Goal: Task Accomplishment & Management: Manage account settings

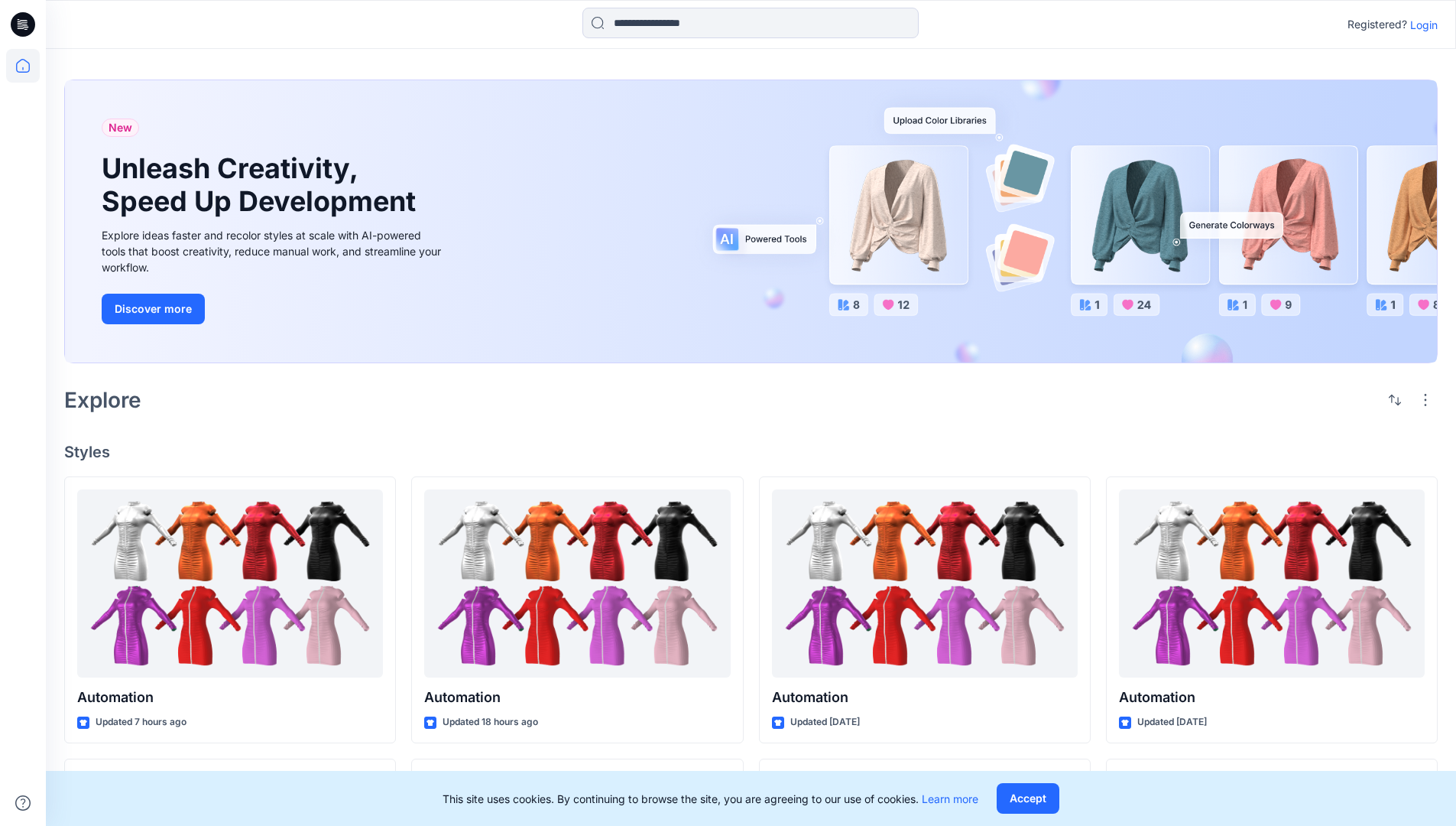
click at [1421, 24] on p "Login" at bounding box center [1424, 24] width 27 height 16
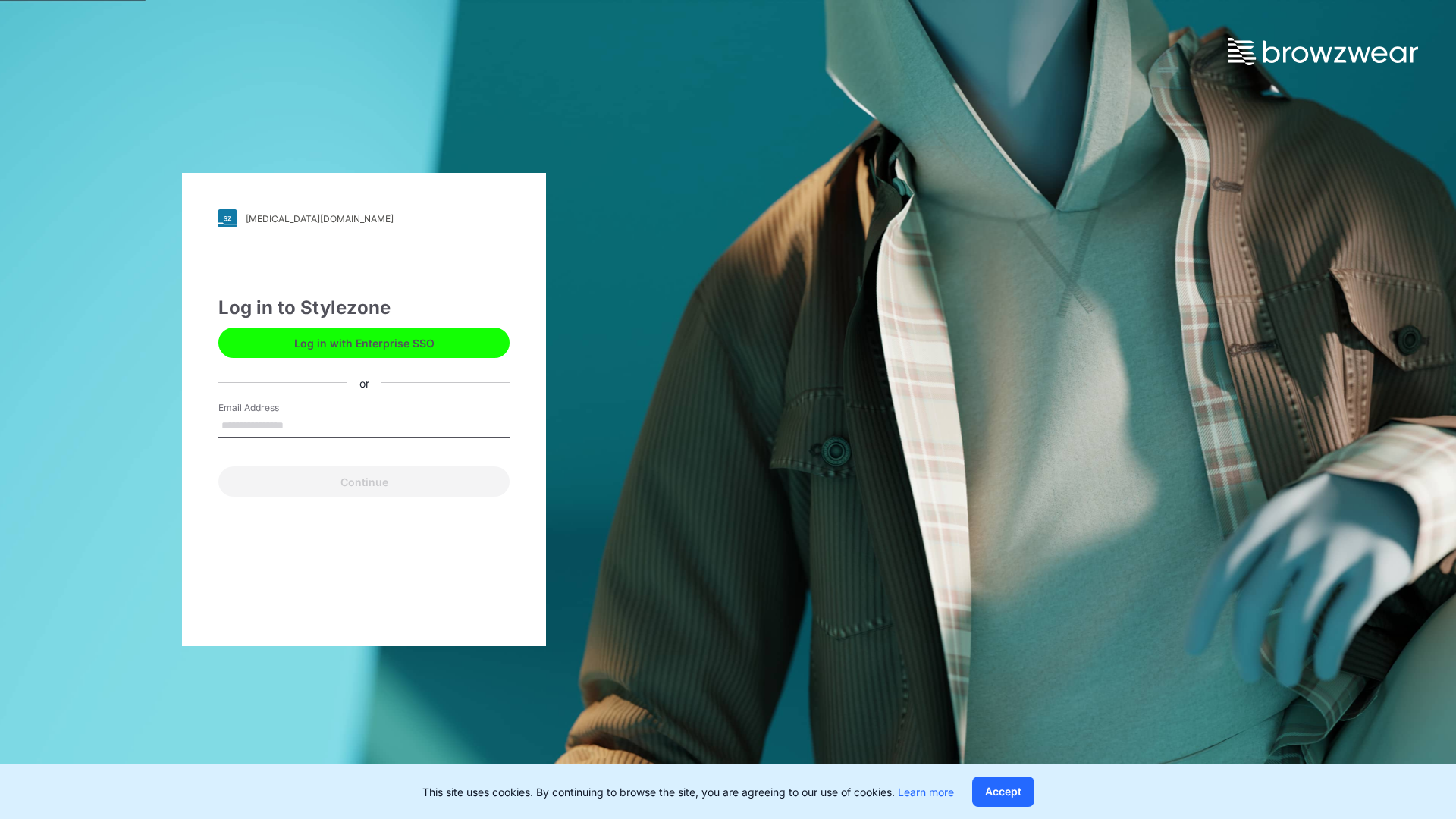
click at [299, 425] on input "Email Address" at bounding box center [364, 427] width 291 height 23
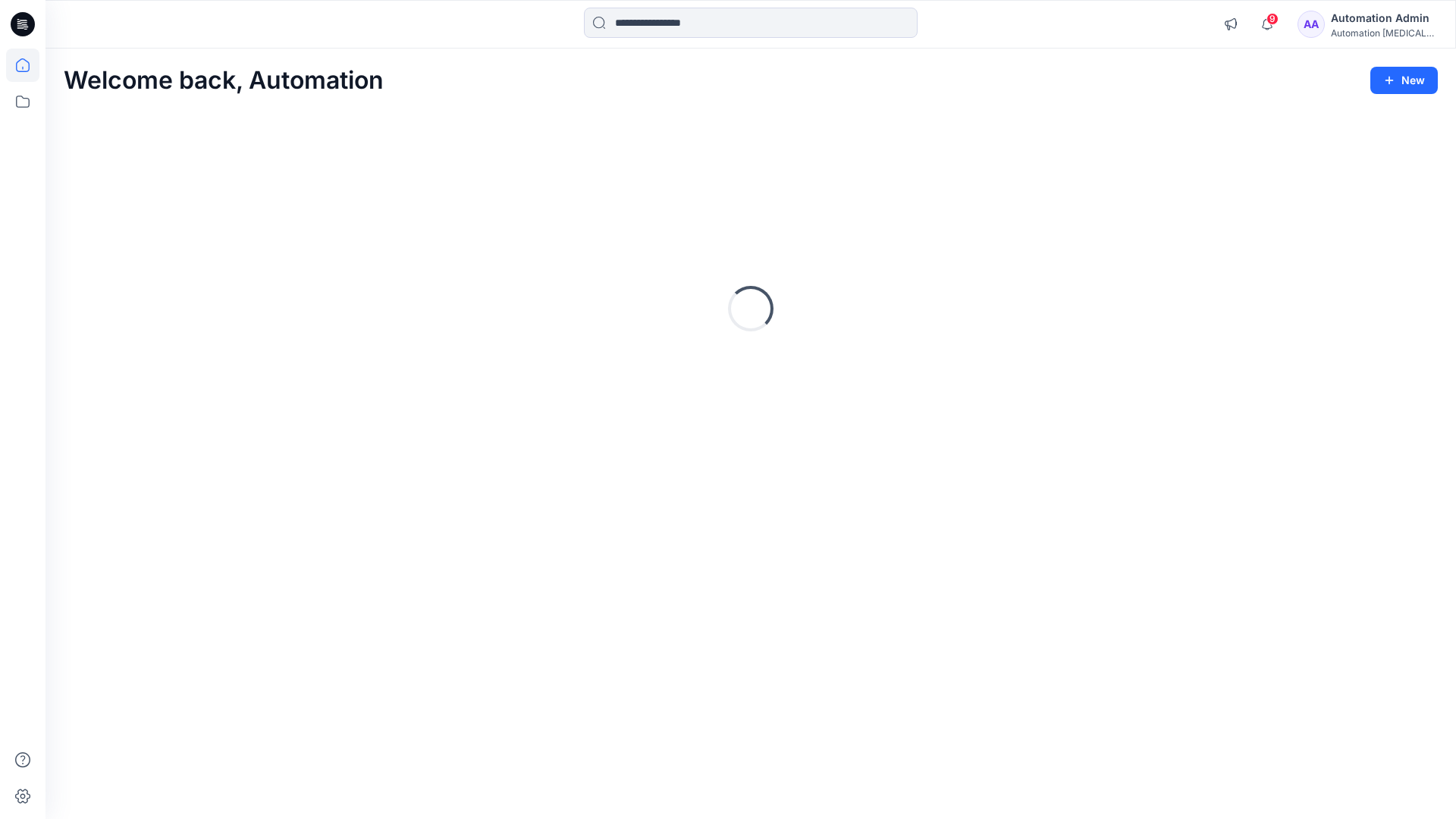
click at [29, 65] on icon at bounding box center [22, 65] width 14 height 14
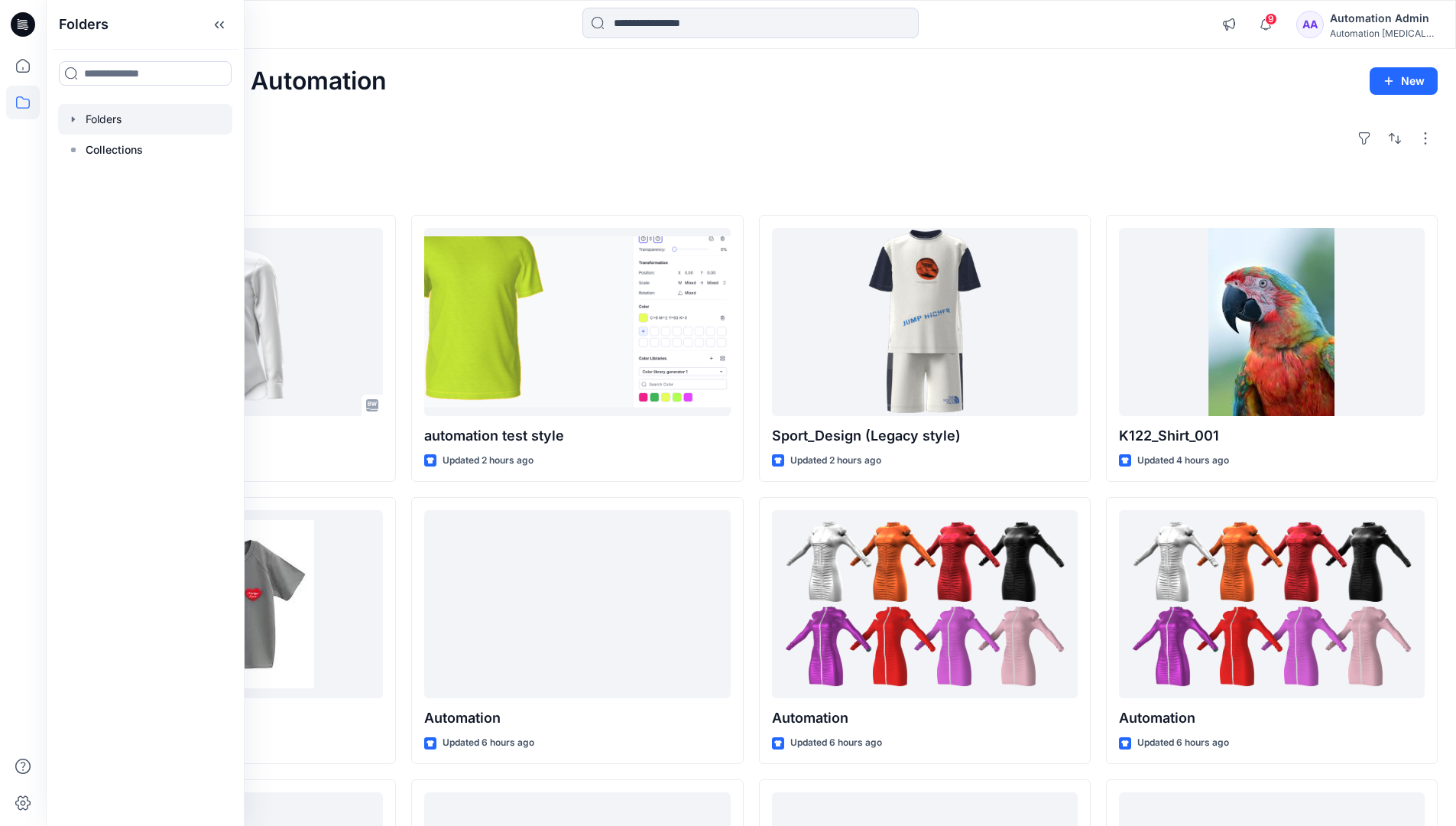
click at [106, 124] on div at bounding box center [145, 119] width 175 height 30
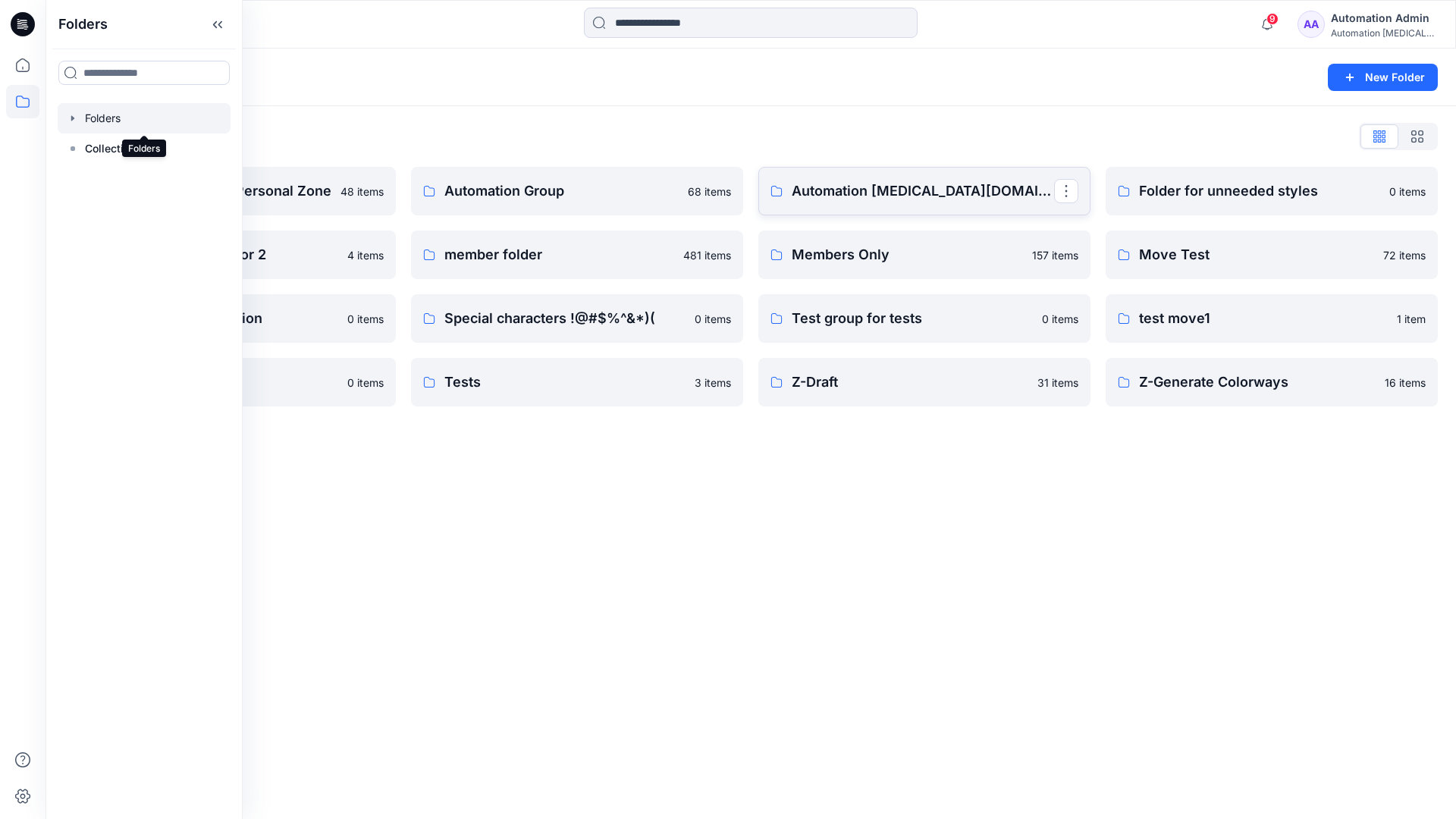
click at [819, 204] on link "Automation testim.io" at bounding box center [924, 191] width 332 height 48
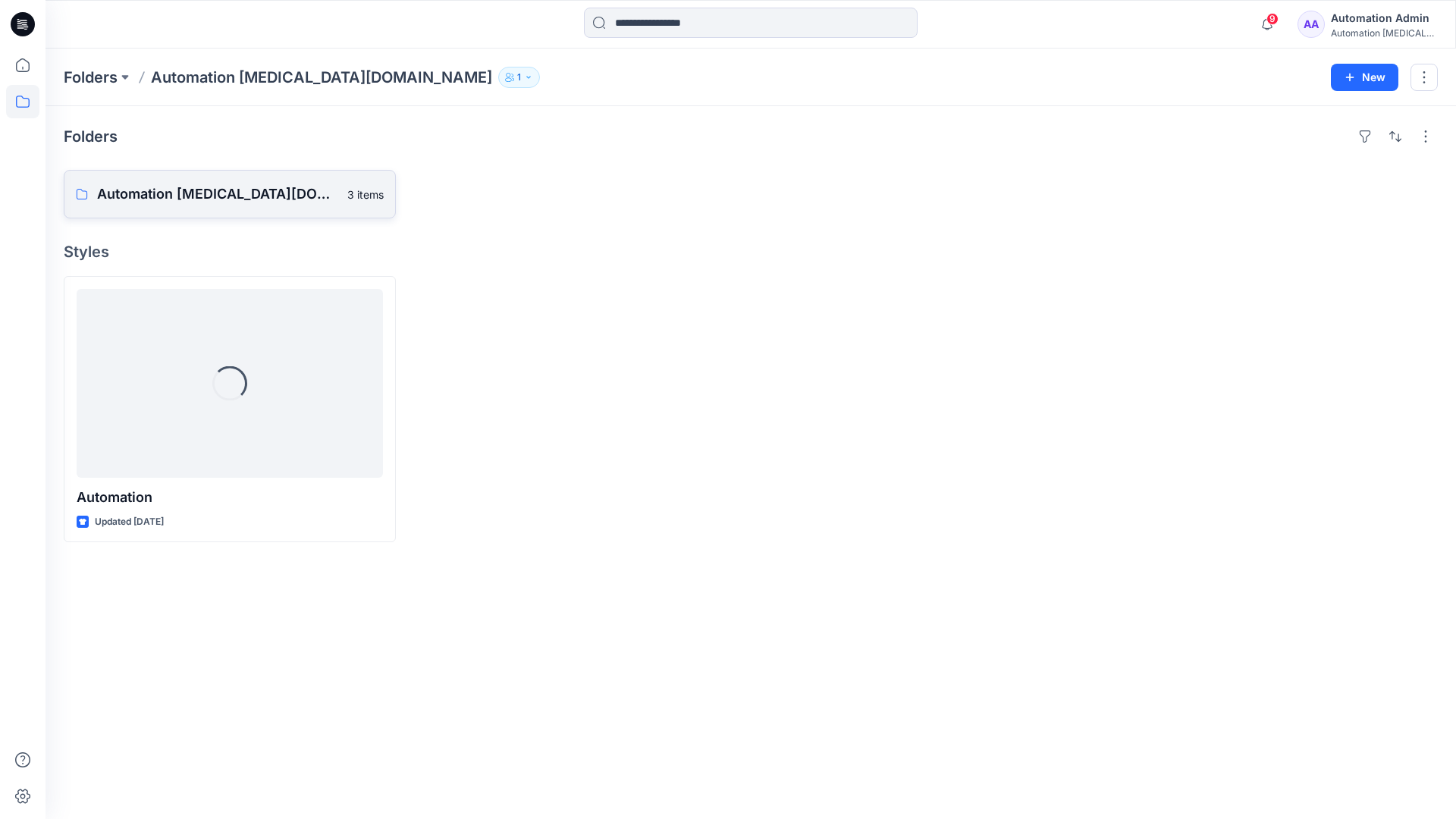
click at [201, 185] on p "Automation testim.io Board" at bounding box center [217, 195] width 241 height 21
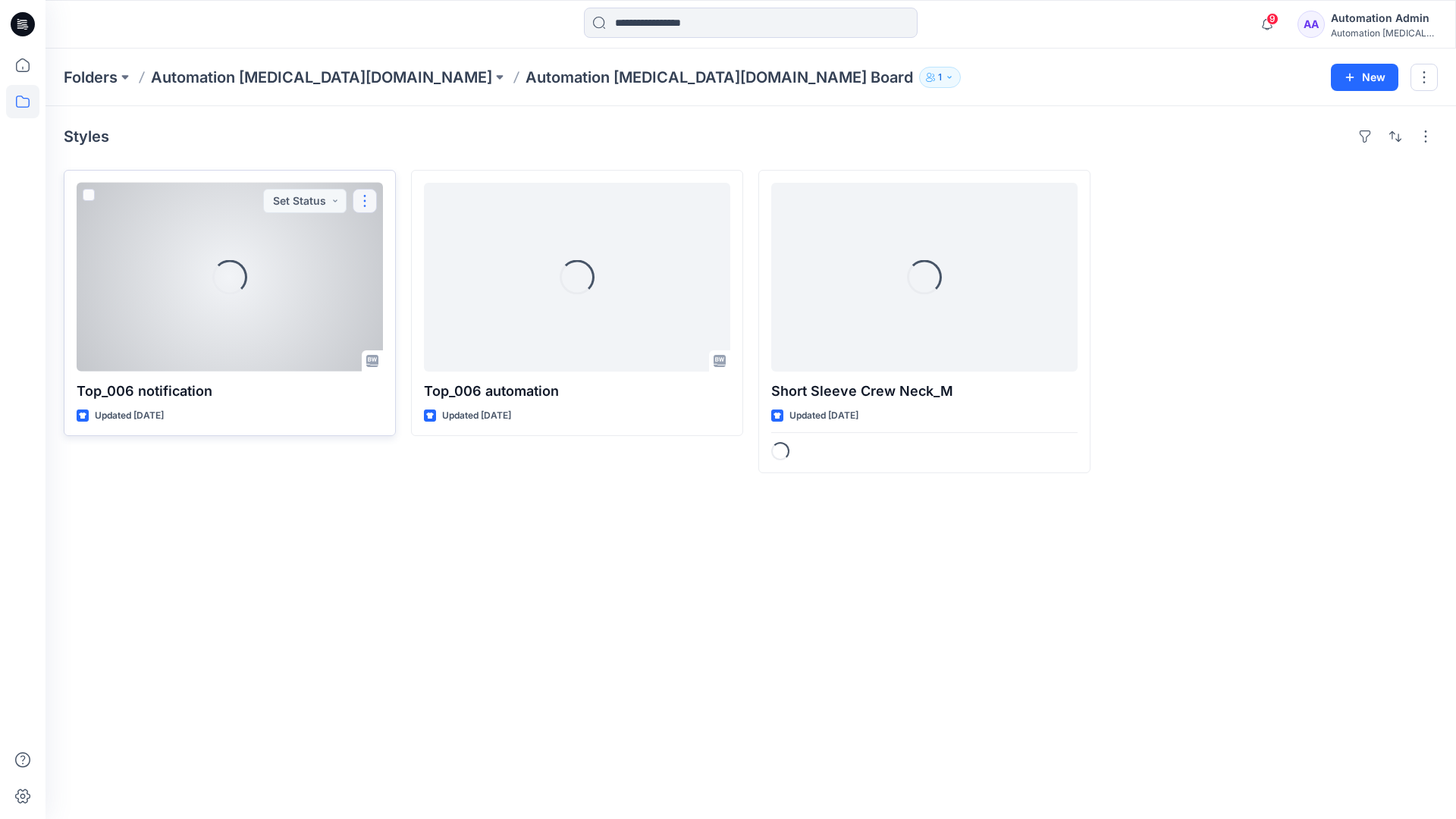
click at [365, 207] on button "button" at bounding box center [364, 200] width 24 height 24
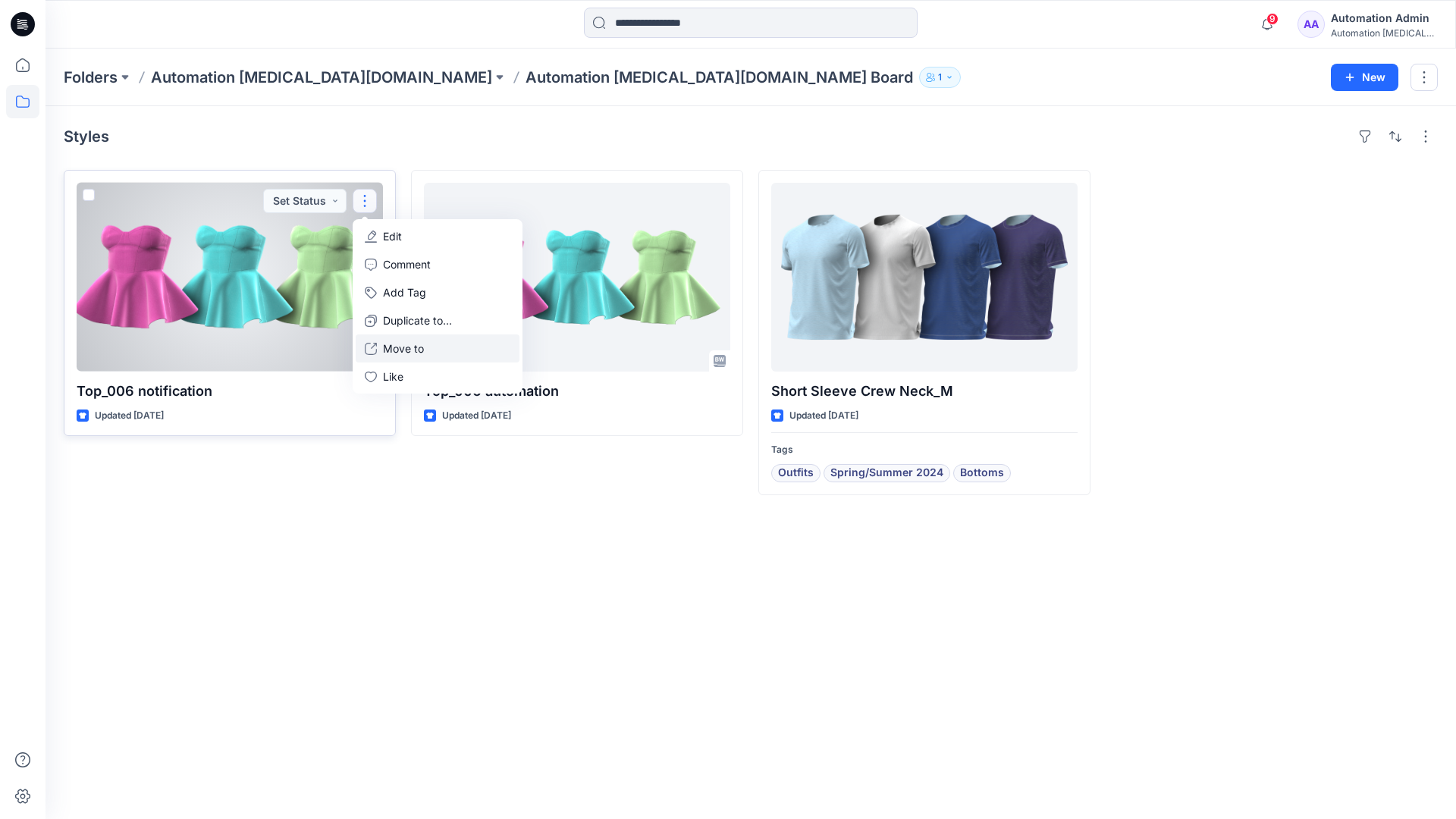
click at [379, 347] on button "Move to" at bounding box center [437, 348] width 164 height 28
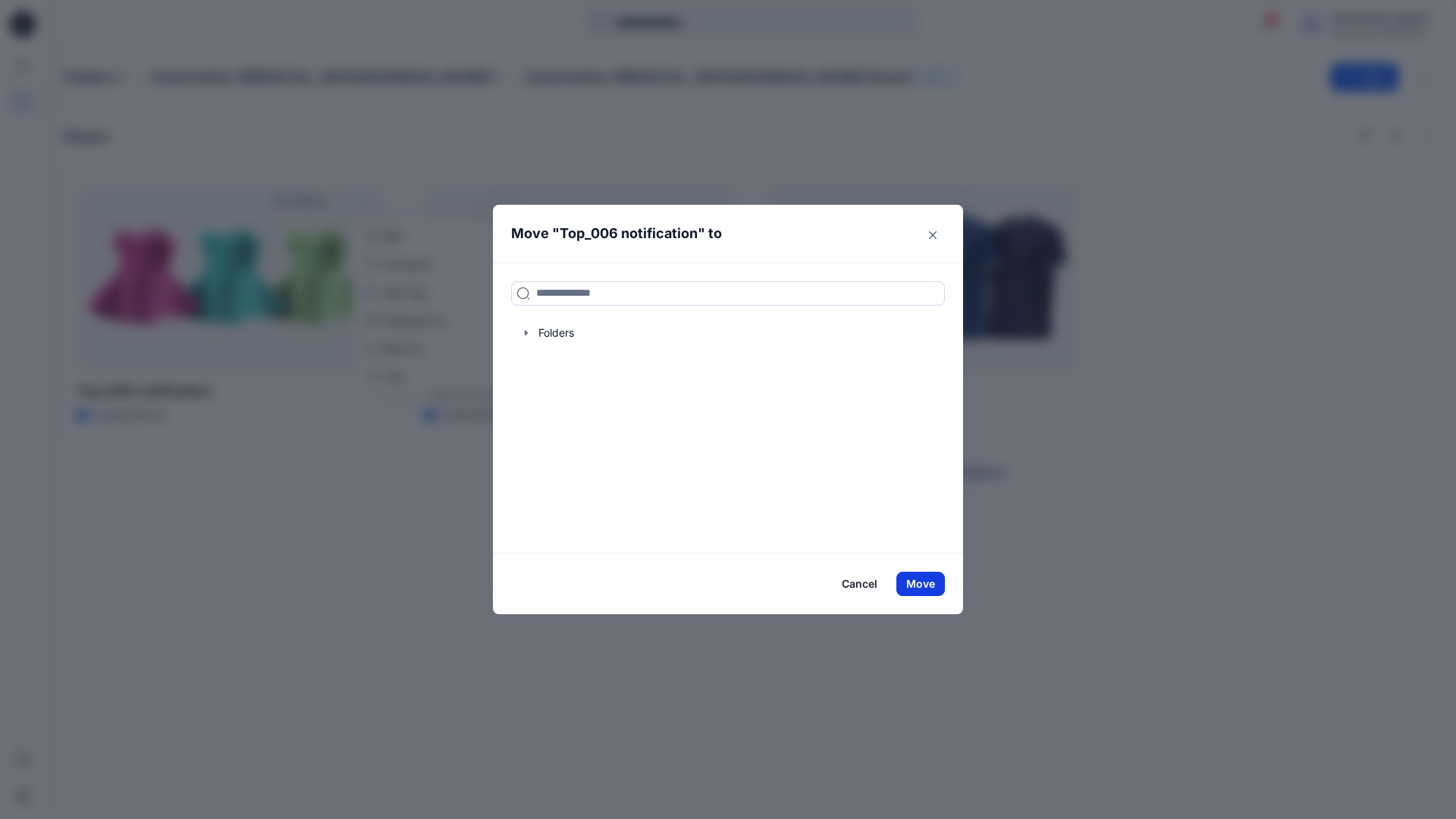
click at [926, 587] on button "Move" at bounding box center [921, 584] width 48 height 24
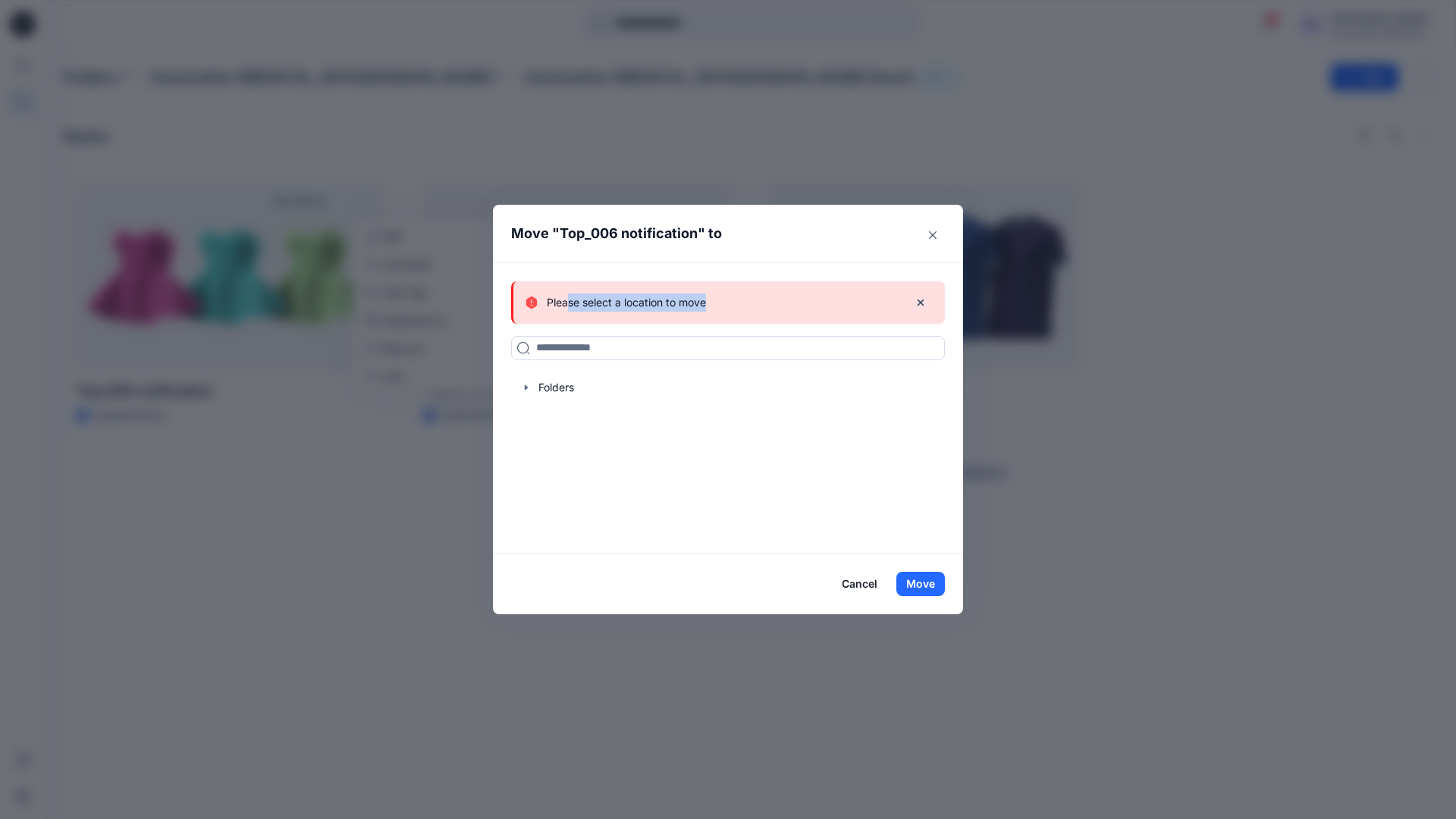
drag, startPoint x: 926, startPoint y: 587, endPoint x: 569, endPoint y: 298, distance: 459.3
click at [569, 298] on div "Please select a location to move" at bounding box center [711, 302] width 371 height 18
click at [921, 304] on icon "button" at bounding box center [921, 302] width 13 height 13
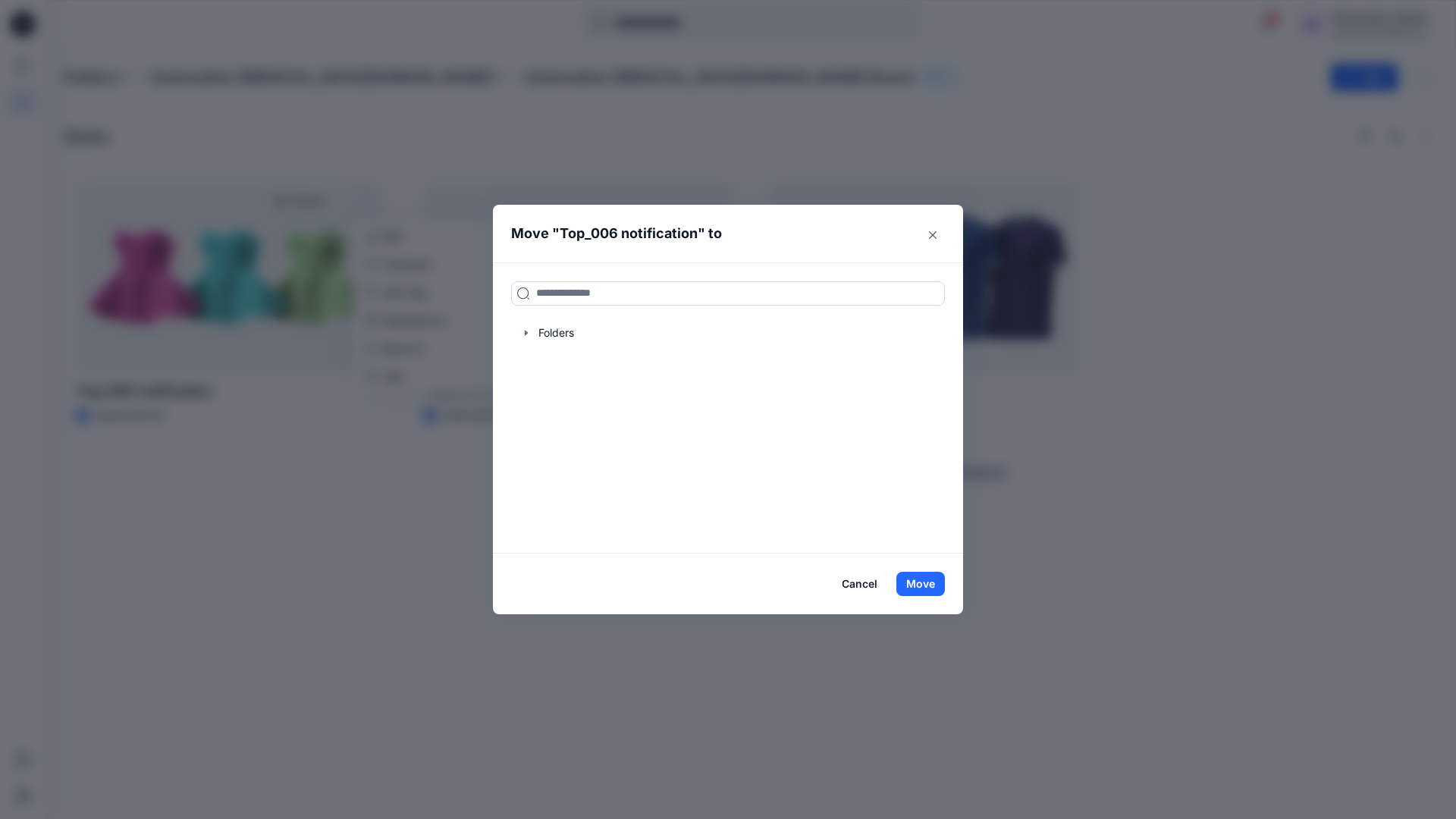
click at [858, 586] on button "Cancel" at bounding box center [859, 584] width 55 height 24
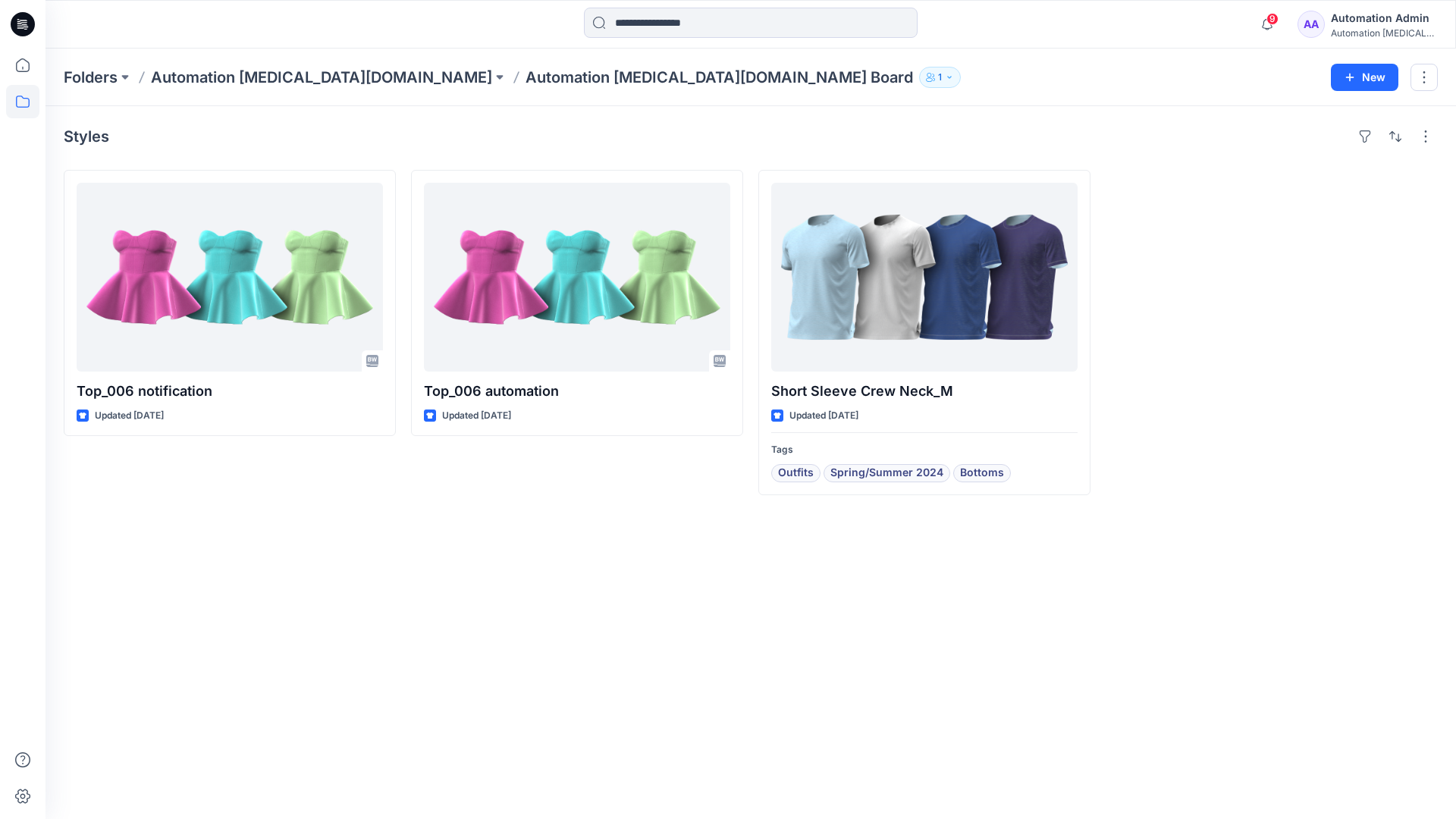
click at [1350, 28] on div "Automation testim..." at bounding box center [1384, 33] width 106 height 12
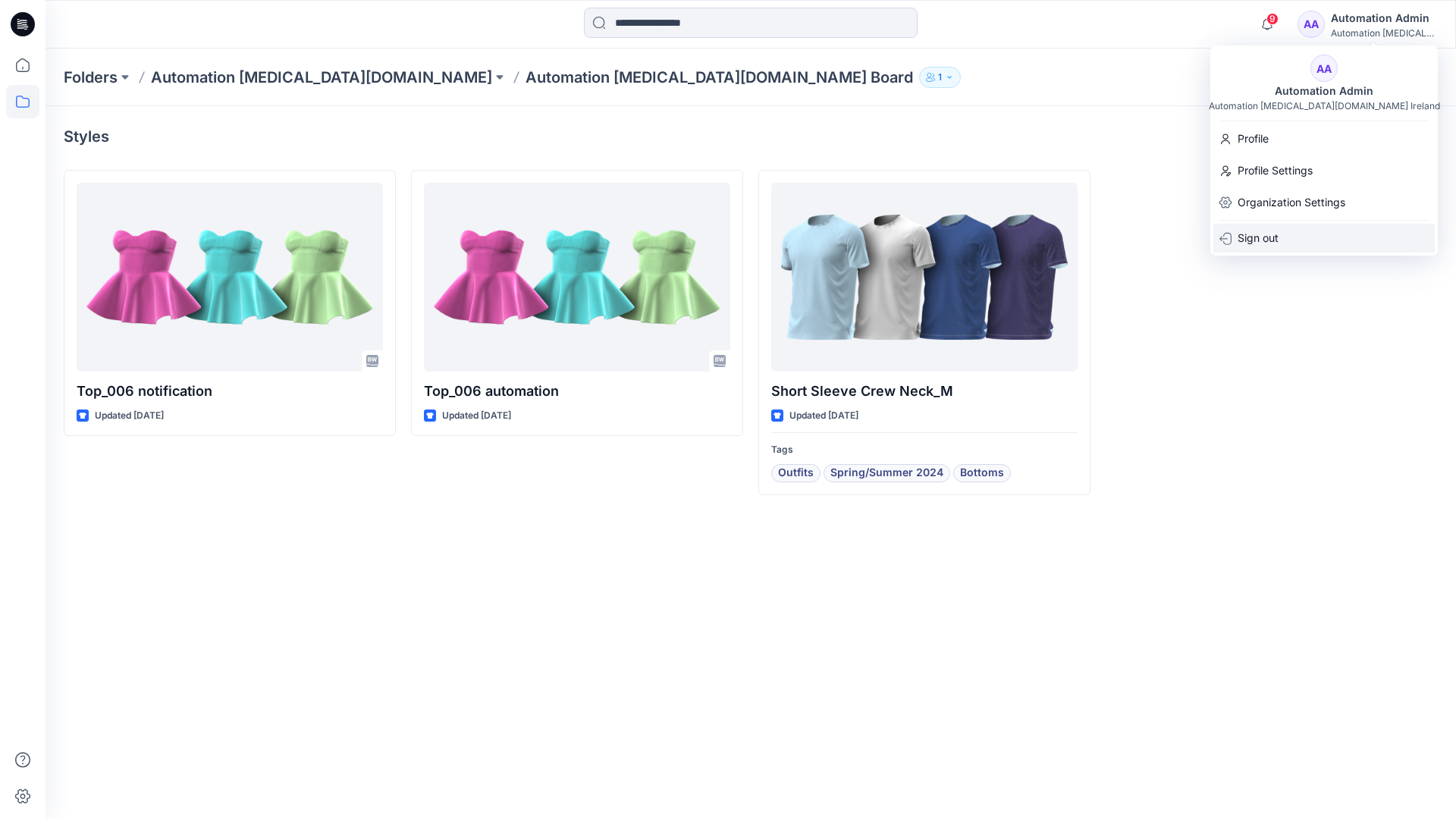
click at [1279, 245] on p "Sign out" at bounding box center [1259, 238] width 41 height 29
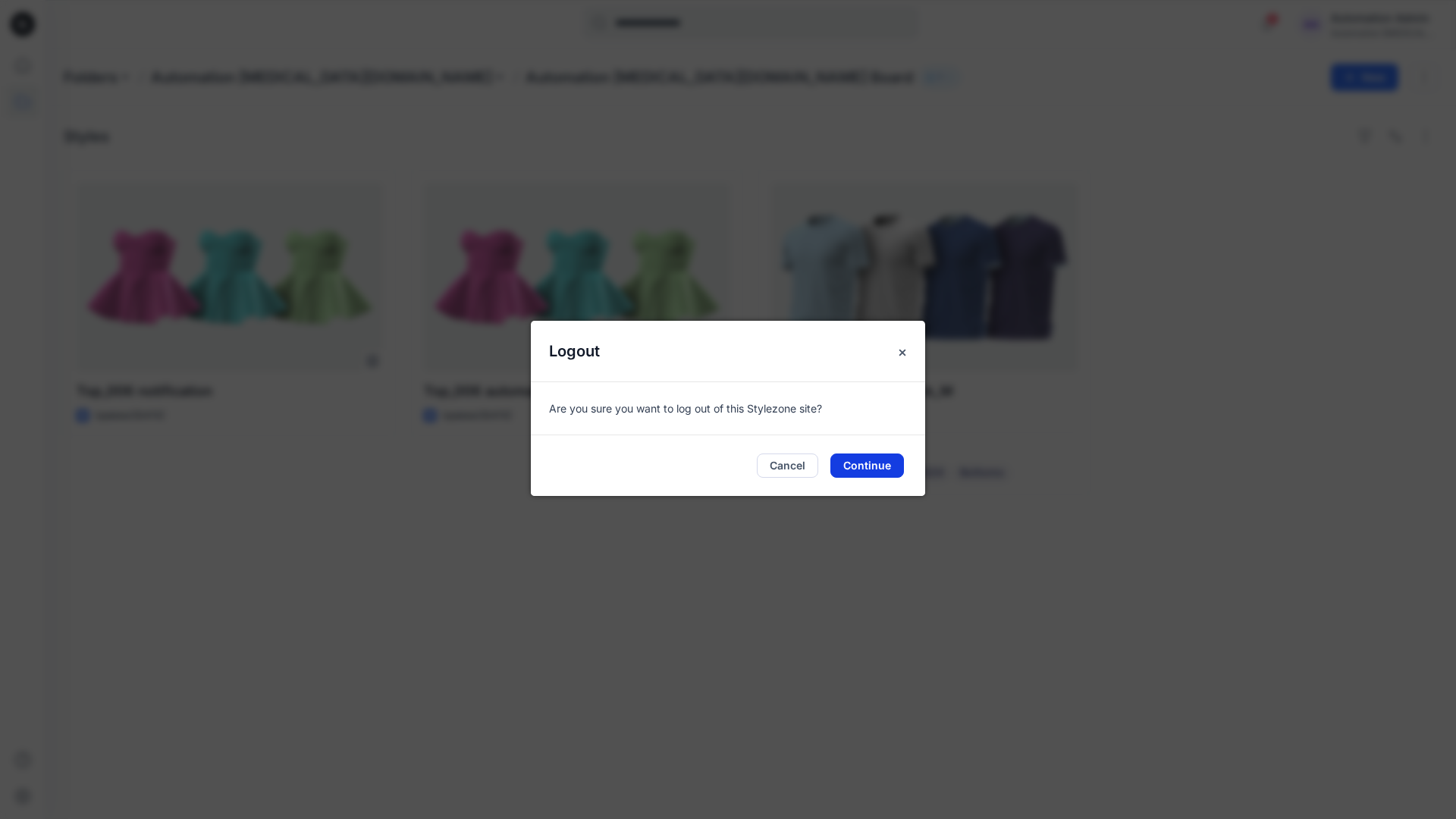
click at [883, 461] on button "Continue" at bounding box center [867, 465] width 74 height 24
